Goal: Transaction & Acquisition: Purchase product/service

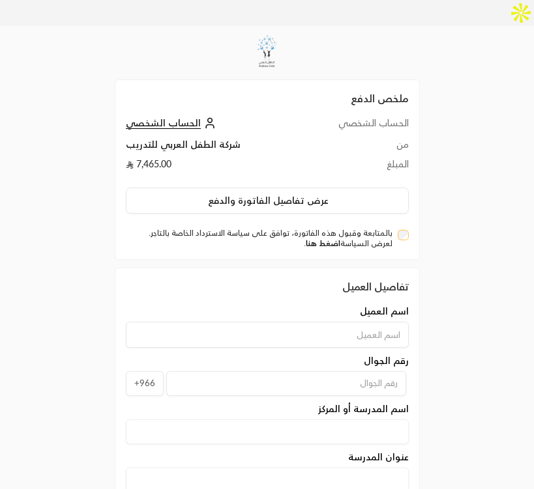
click at [331, 239] on link "اضغط هنا" at bounding box center [323, 244] width 35 height 10
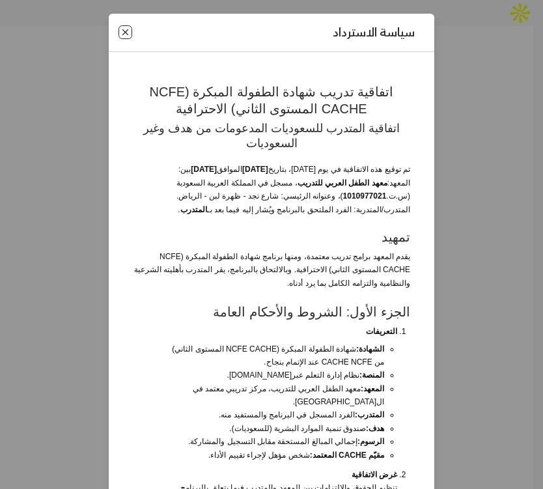
click at [128, 36] on button "Close" at bounding box center [126, 32] width 14 height 14
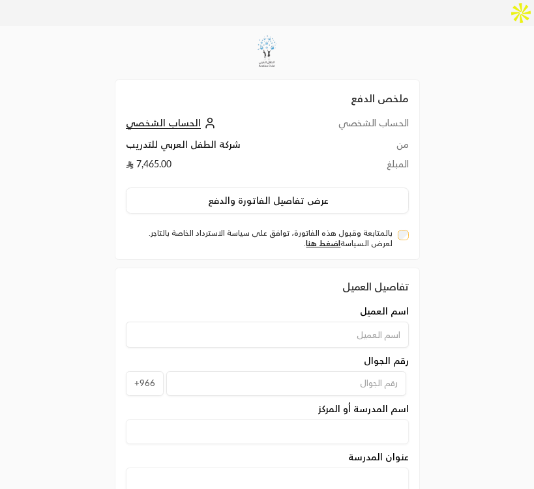
click at [396, 228] on div "بالمتابعة وقبول هذه الفاتورة، توافق على سياسة الاسترداد الخاصة بالتاجر. لعرض ال…" at bounding box center [267, 238] width 283 height 21
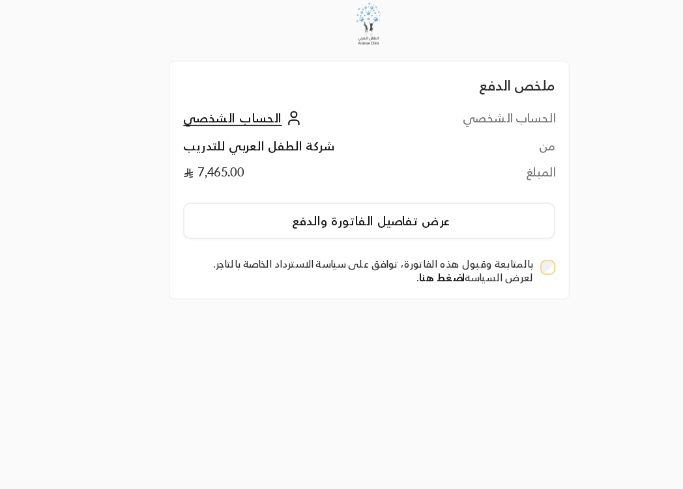
click at [402, 240] on link "اضغط هنا" at bounding box center [397, 245] width 35 height 10
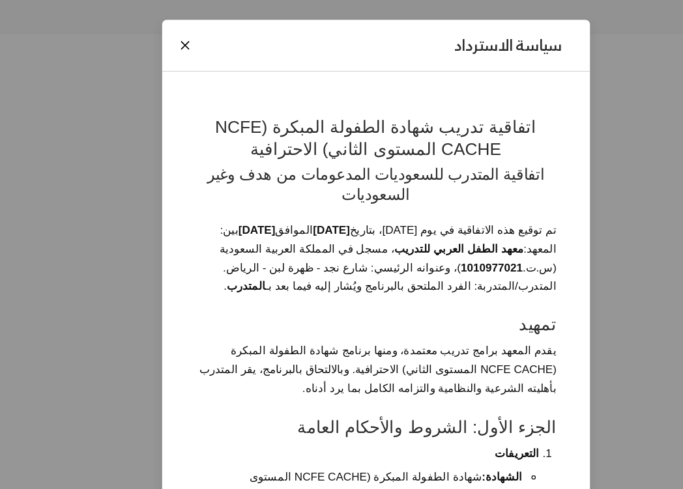
click at [108, 104] on div "سياسة الاسترداد اتفاقية تدريب شهادة الطفولة المبكرة (NCFE CACHE المستوى الثاني)…" at bounding box center [341, 244] width 683 height 489
